Goal: Navigation & Orientation: Find specific page/section

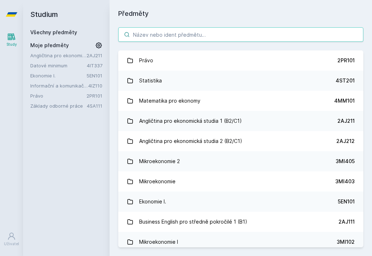
click at [238, 32] on input "search" at bounding box center [240, 34] width 245 height 14
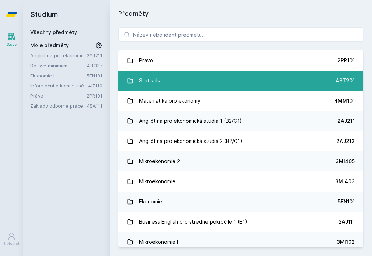
click at [204, 78] on link "Statistika 4ST201" at bounding box center [240, 81] width 245 height 20
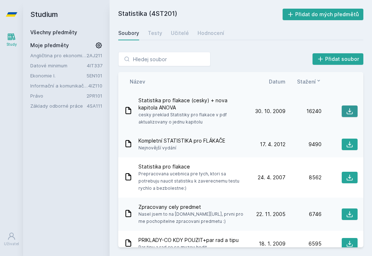
click at [345, 113] on button at bounding box center [349, 112] width 16 height 12
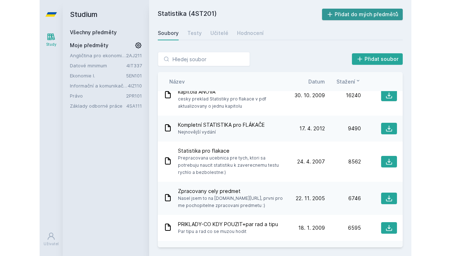
scroll to position [4, 0]
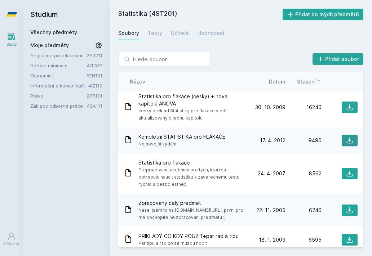
click at [351, 141] on icon at bounding box center [349, 140] width 7 height 7
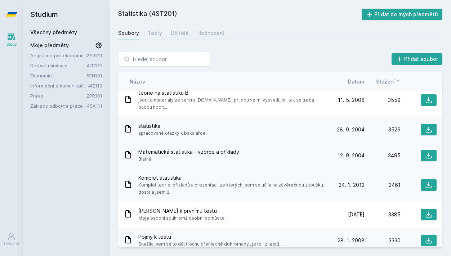
scroll to position [0, 0]
click at [162, 32] on div "Soubory Testy Učitelé Hodnocení" at bounding box center [280, 33] width 324 height 14
click at [155, 29] on link "Testy" at bounding box center [155, 33] width 14 height 14
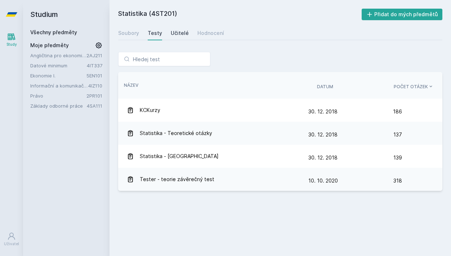
click at [179, 32] on div "Učitelé" at bounding box center [180, 33] width 18 height 7
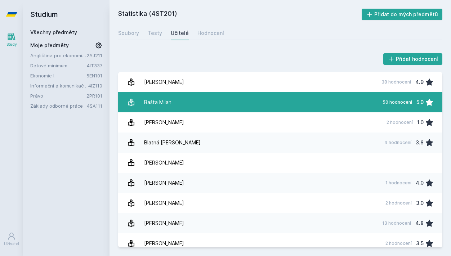
scroll to position [5, 0]
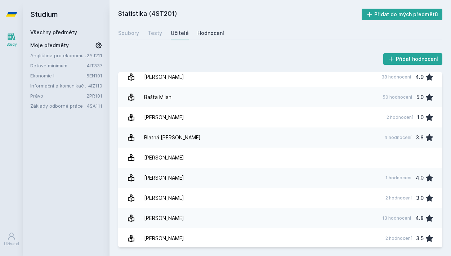
click at [208, 35] on div "Hodnocení" at bounding box center [210, 33] width 27 height 7
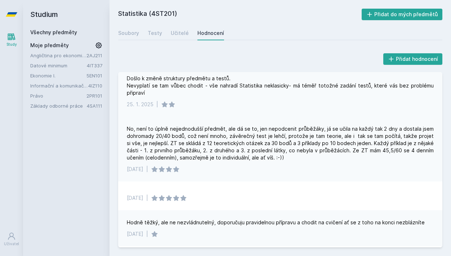
scroll to position [28, 0]
